Goal: Check status: Check status

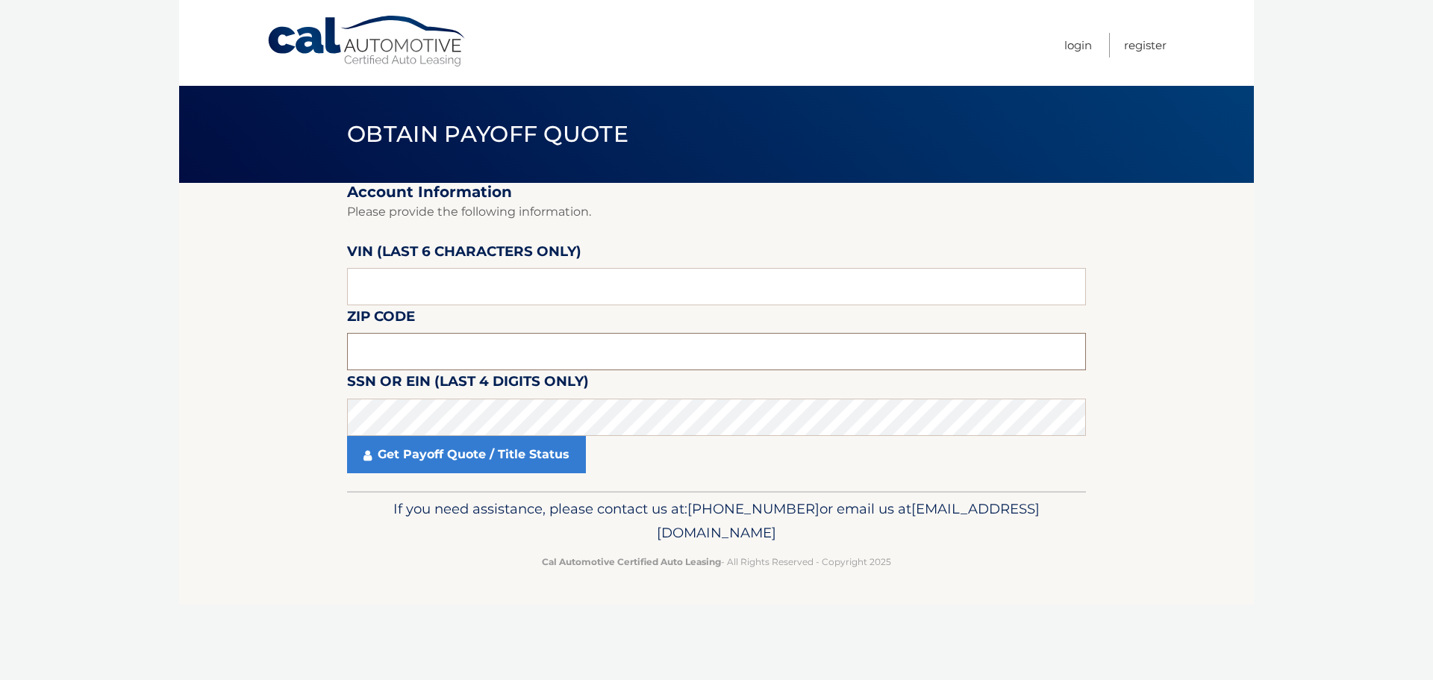
click at [387, 342] on input "text" at bounding box center [716, 351] width 739 height 37
type input "11758"
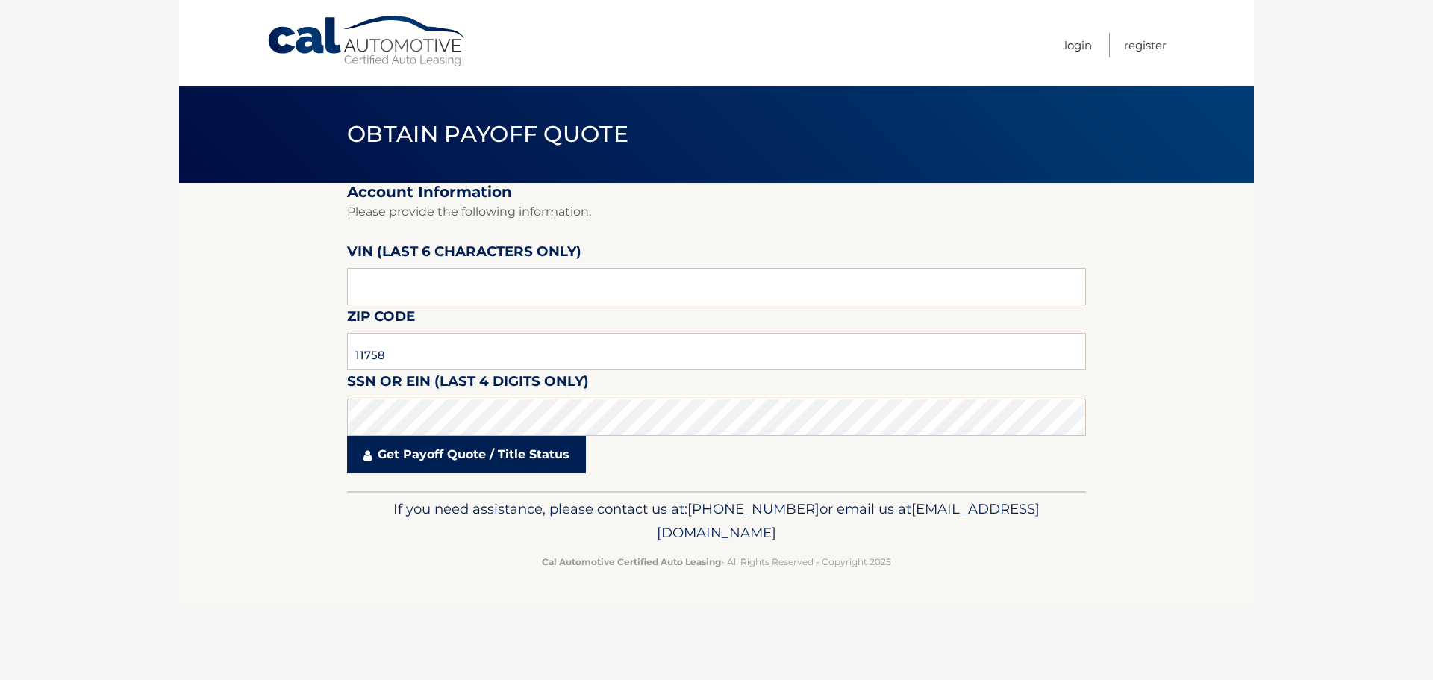
click at [486, 467] on link "Get Payoff Quote / Title Status" at bounding box center [466, 454] width 239 height 37
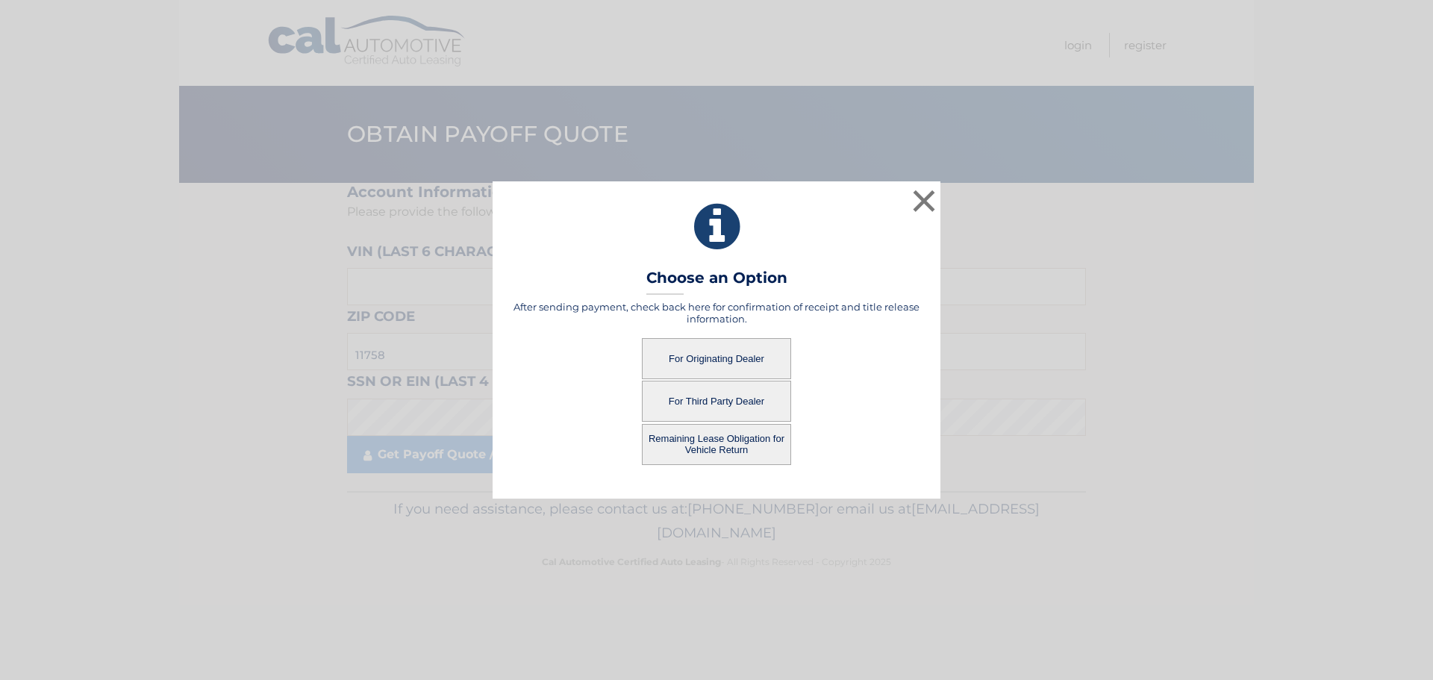
click at [715, 361] on button "For Originating Dealer" at bounding box center [716, 358] width 149 height 41
click at [717, 353] on button "For Originating Dealer" at bounding box center [716, 358] width 149 height 41
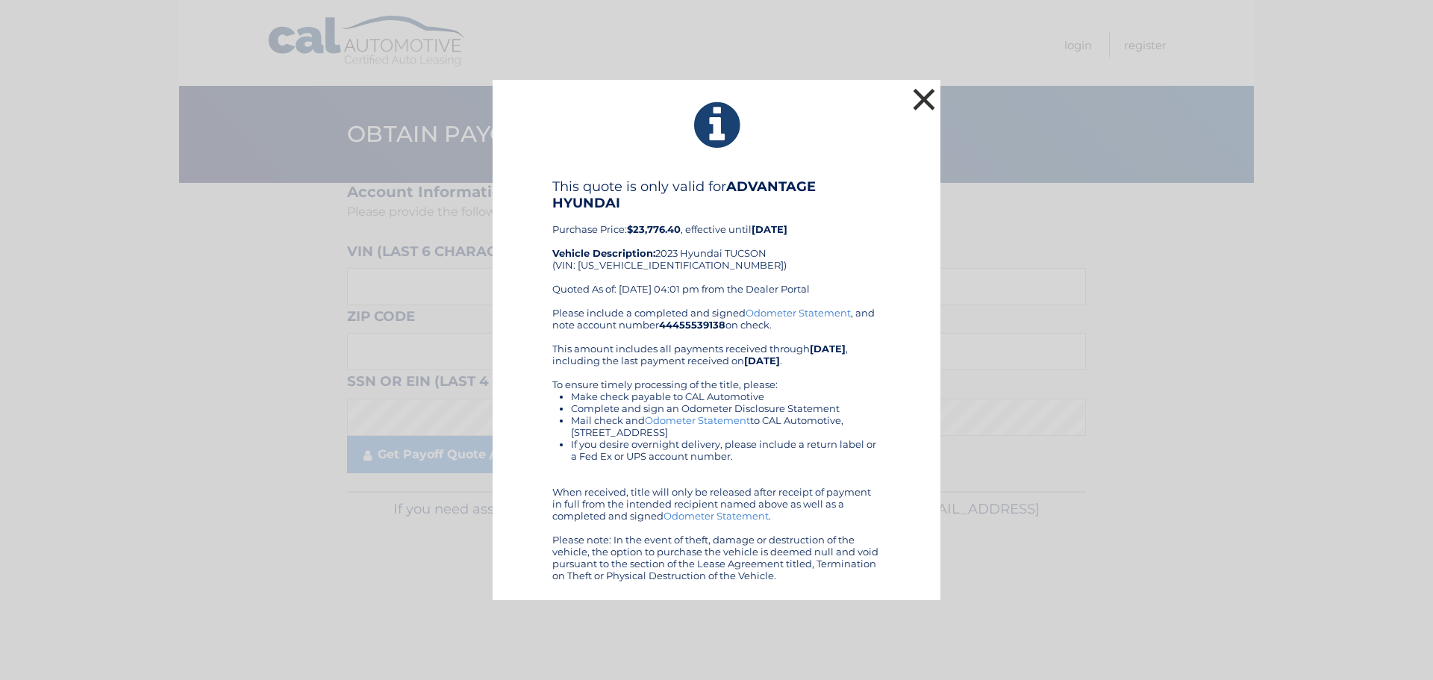
click at [922, 101] on button "×" at bounding box center [924, 99] width 30 height 30
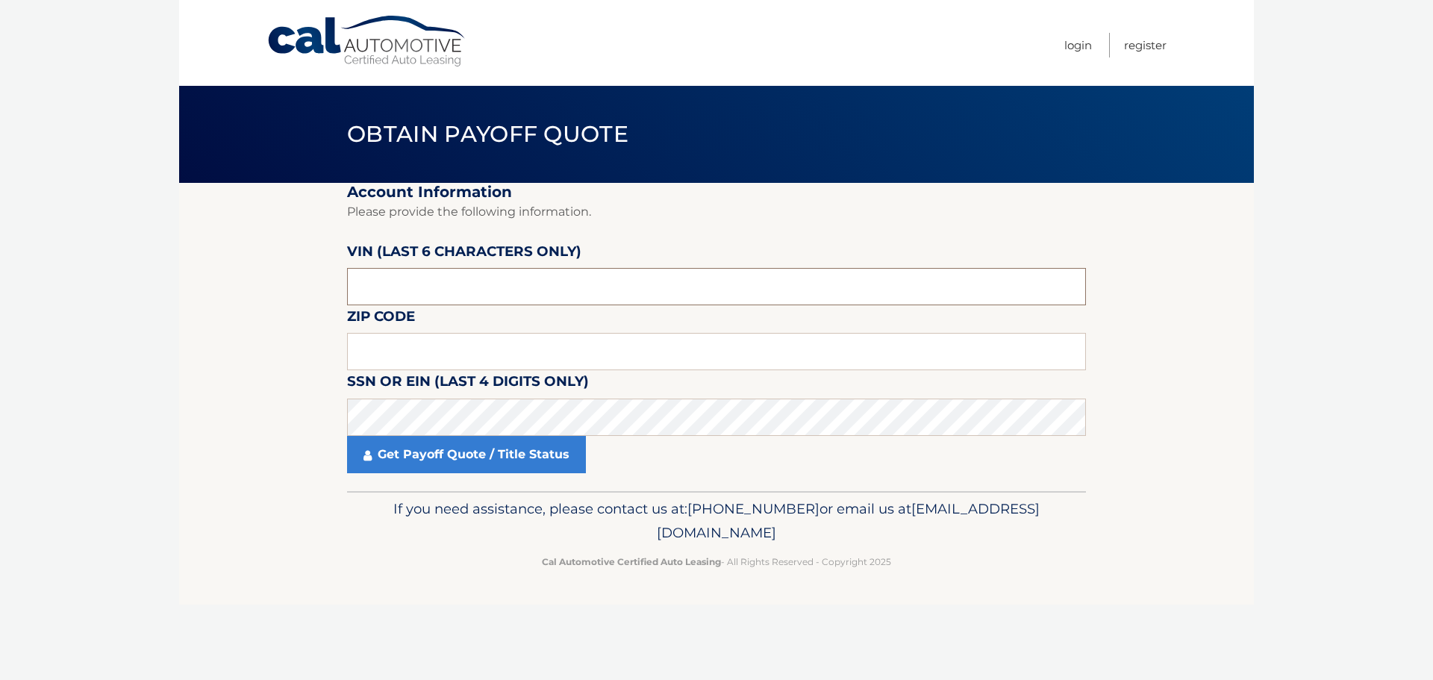
click at [414, 286] on input "text" at bounding box center [716, 286] width 739 height 37
click at [396, 342] on input "text" at bounding box center [716, 351] width 739 height 37
type input "11758"
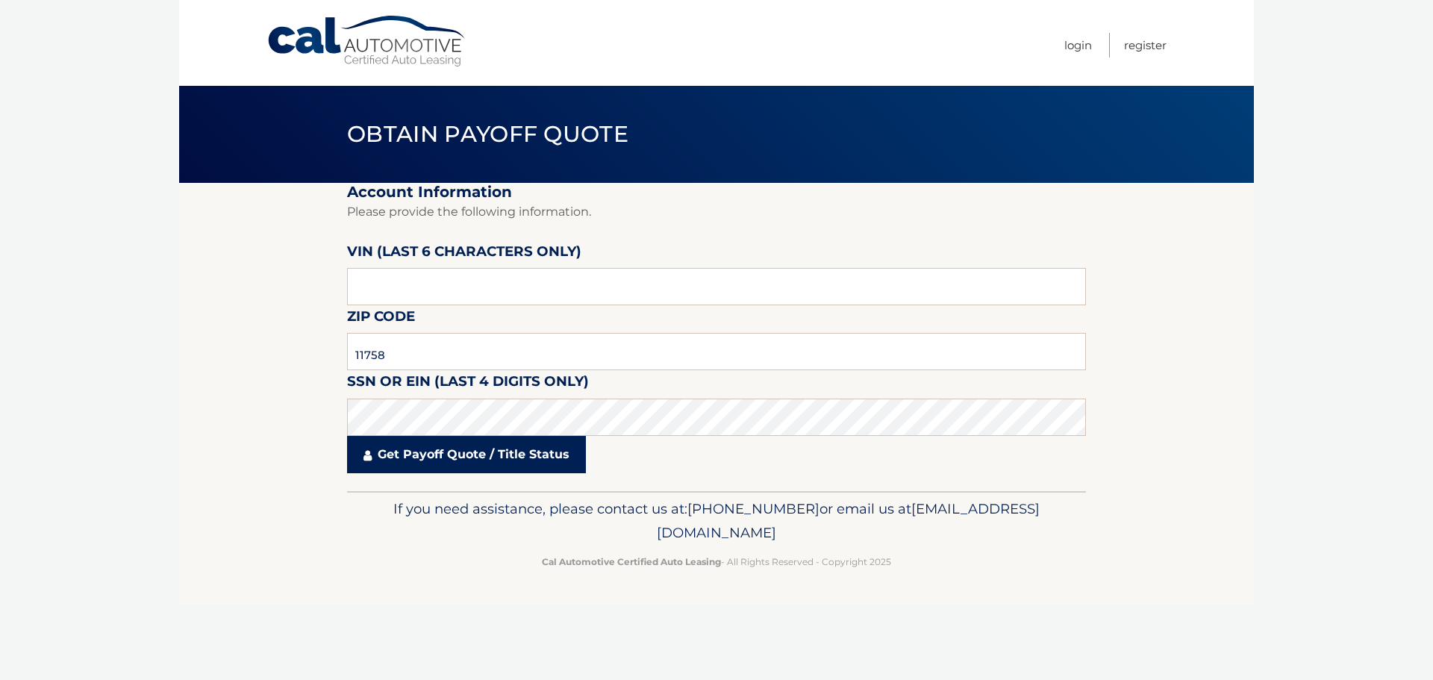
click at [493, 457] on link "Get Payoff Quote / Title Status" at bounding box center [466, 454] width 239 height 37
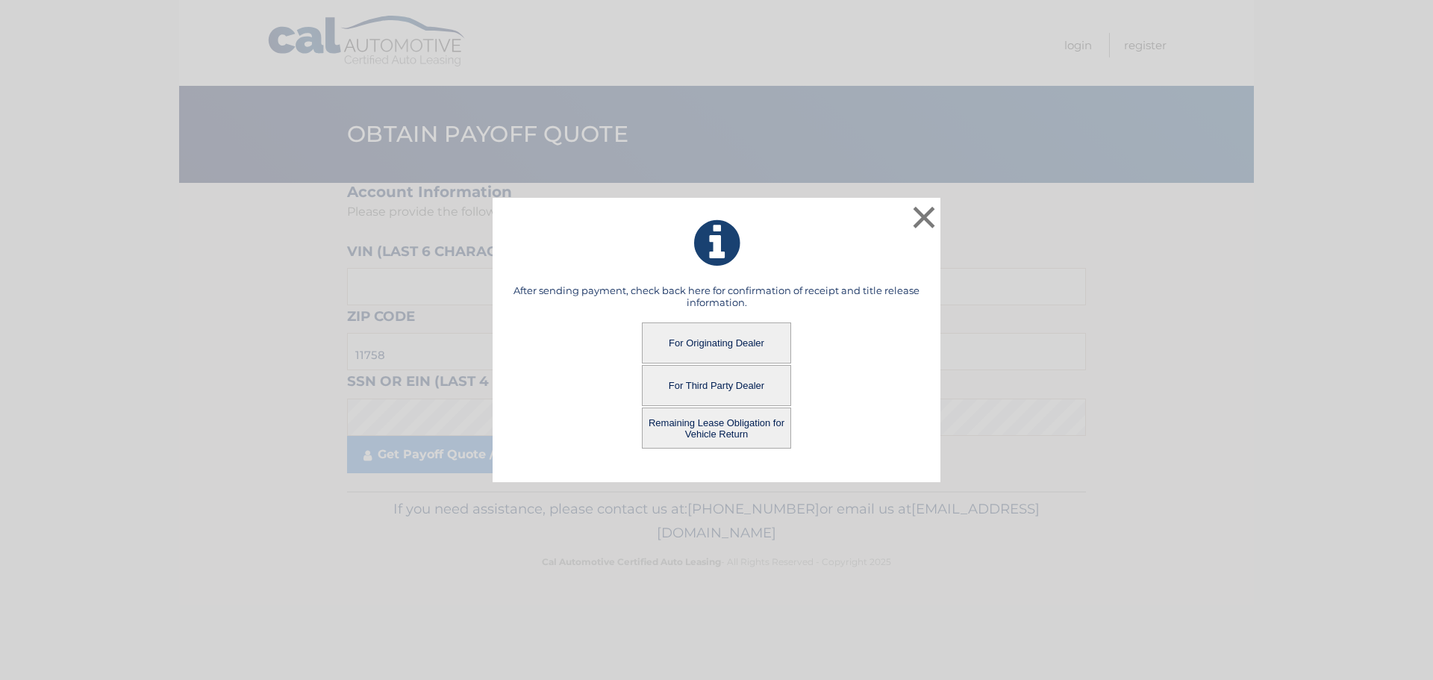
click at [735, 422] on button "Remaining Lease Obligation for Vehicle Return" at bounding box center [716, 427] width 149 height 41
click at [717, 425] on button "Remaining Lease Obligation for Vehicle Return" at bounding box center [716, 427] width 149 height 41
